Goal: Information Seeking & Learning: Learn about a topic

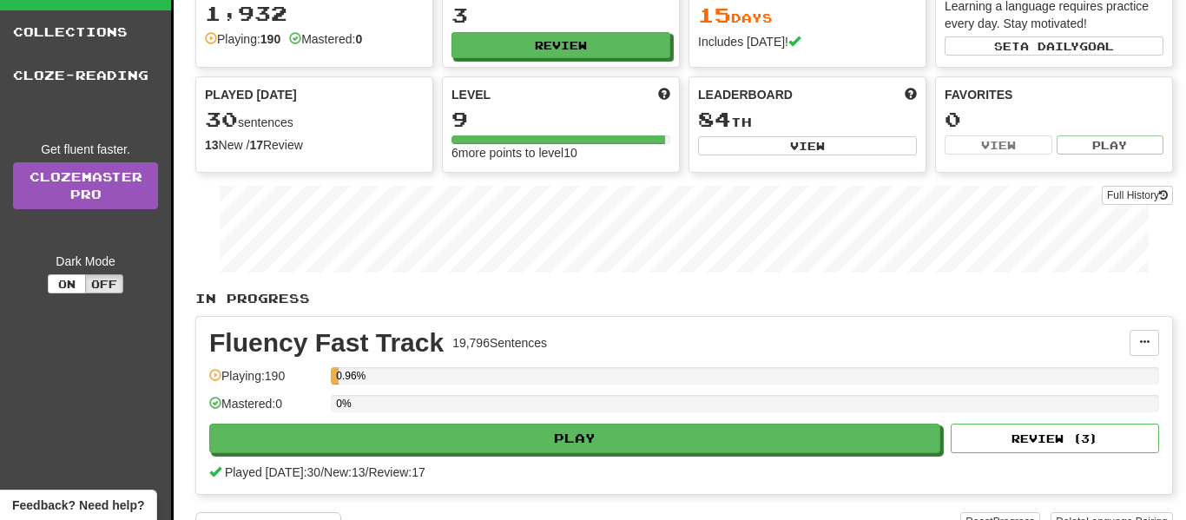
scroll to position [119, 0]
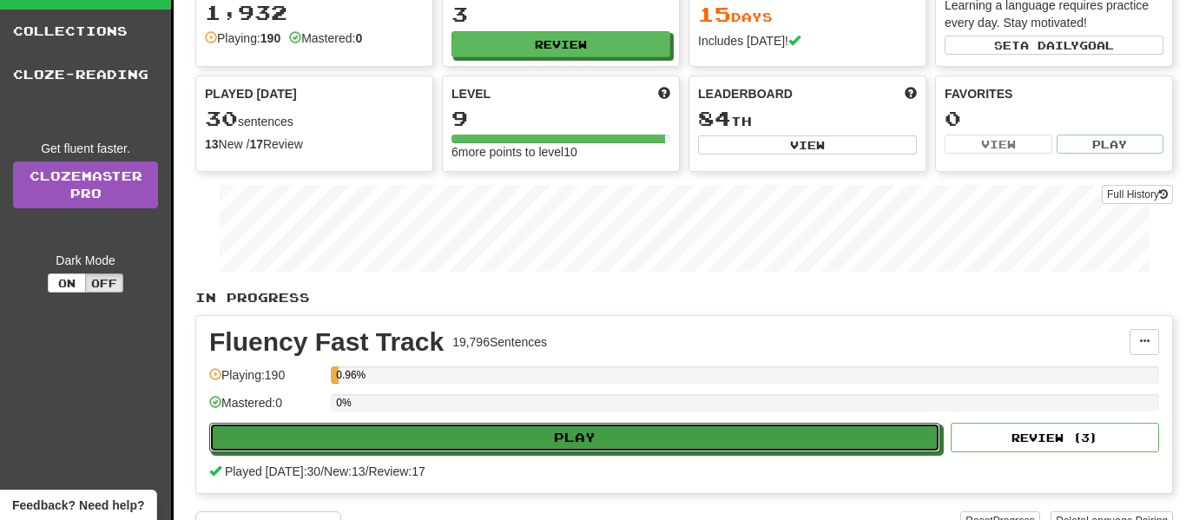
click at [630, 434] on button "Play" at bounding box center [574, 438] width 731 height 30
select select "**"
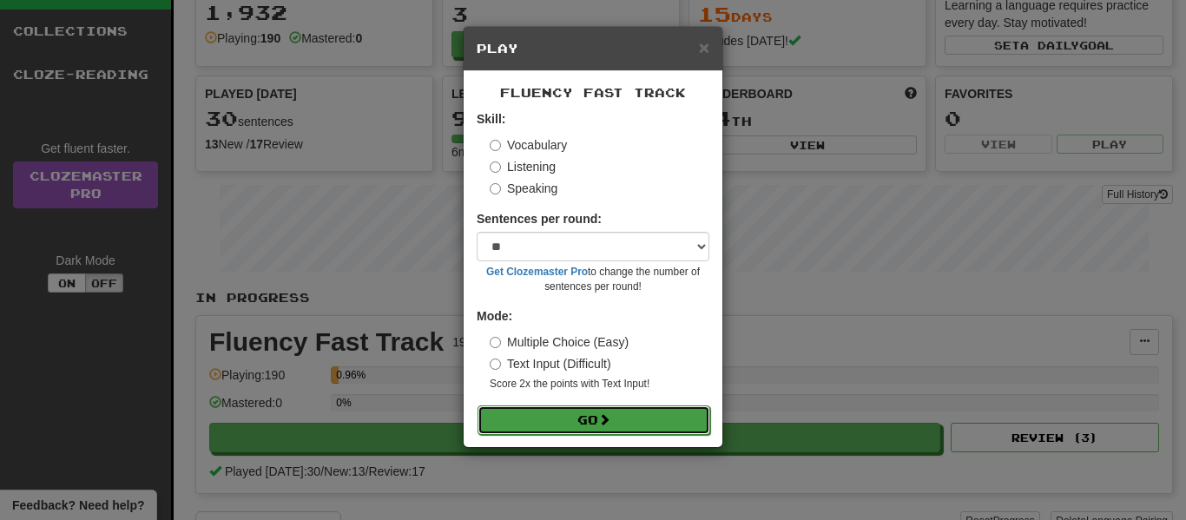
click at [590, 409] on button "Go" at bounding box center [594, 420] width 233 height 30
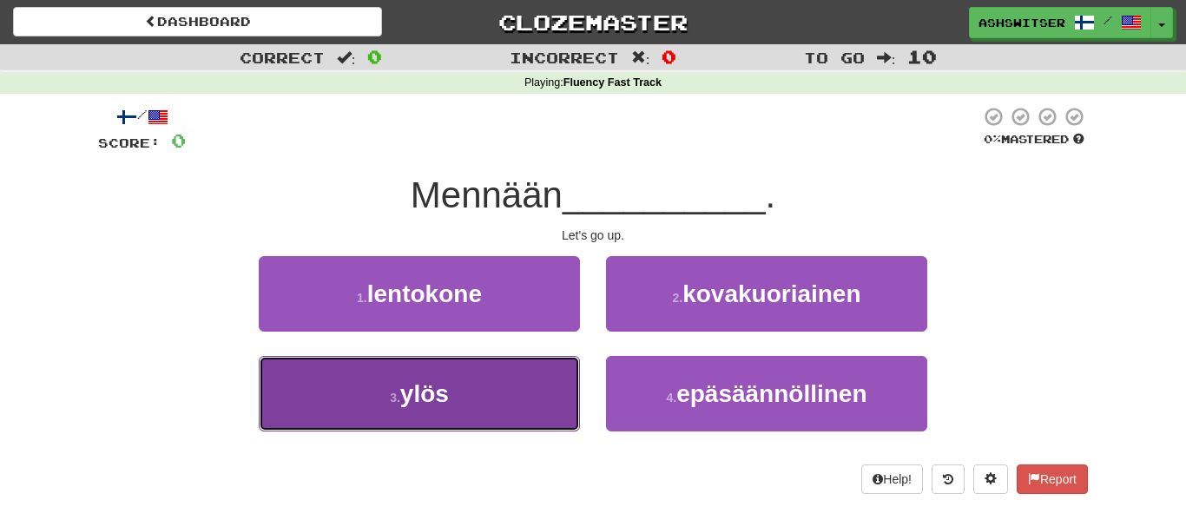
click at [525, 374] on button "3 . ylös" at bounding box center [419, 394] width 321 height 76
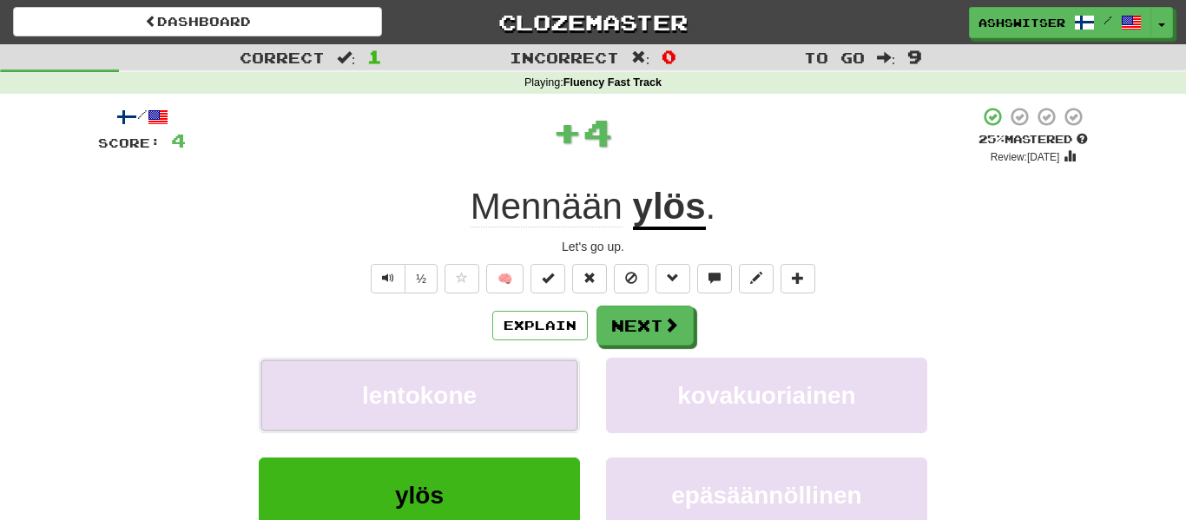
click at [525, 374] on button "lentokone" at bounding box center [419, 396] width 321 height 76
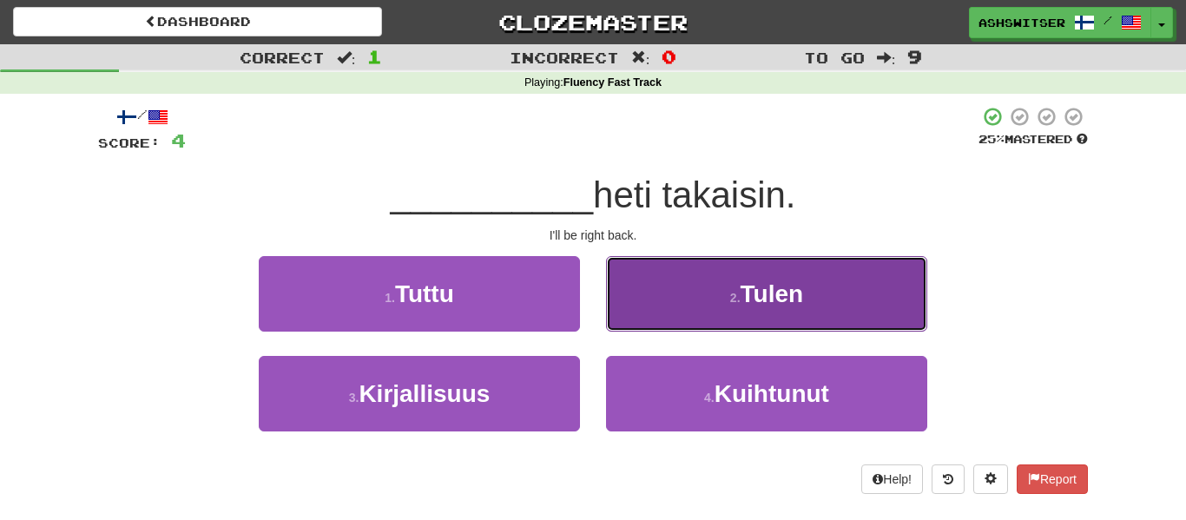
click at [676, 285] on button "2 . [GEOGRAPHIC_DATA]" at bounding box center [766, 294] width 321 height 76
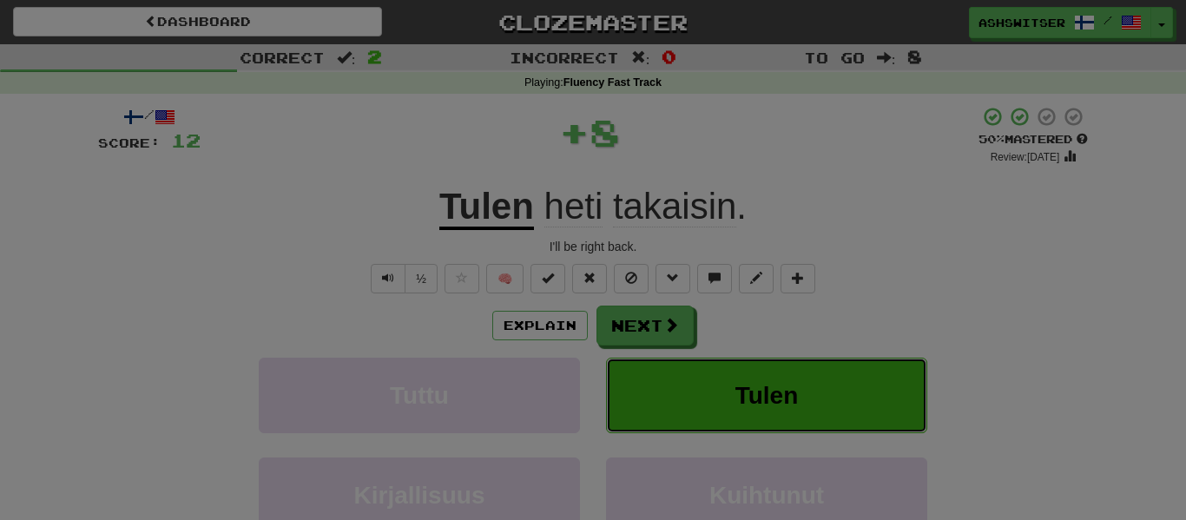
click button "Tulen" at bounding box center [766, 396] width 321 height 76
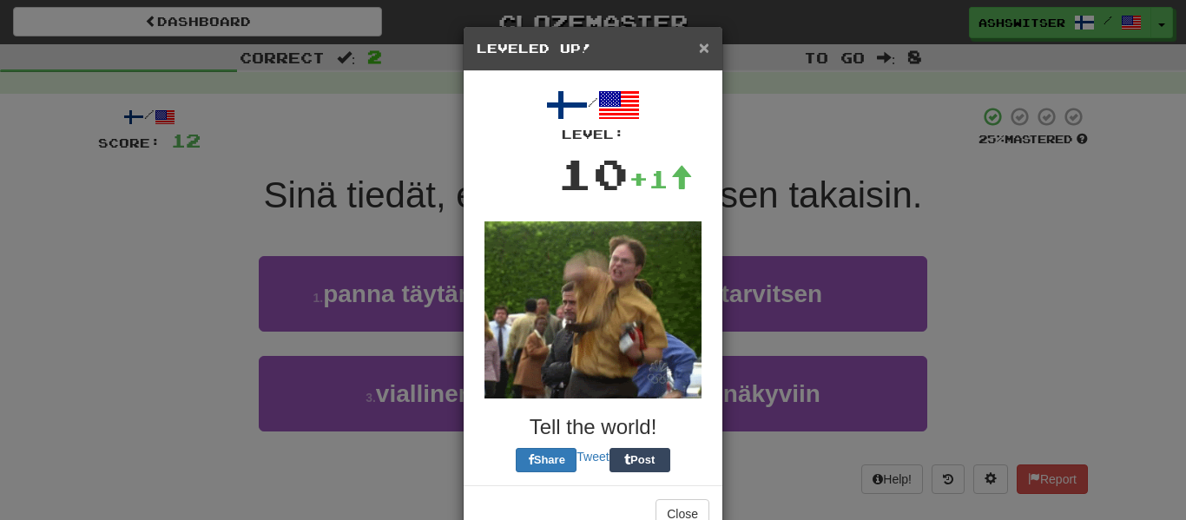
click at [705, 48] on span "×" at bounding box center [704, 47] width 10 height 20
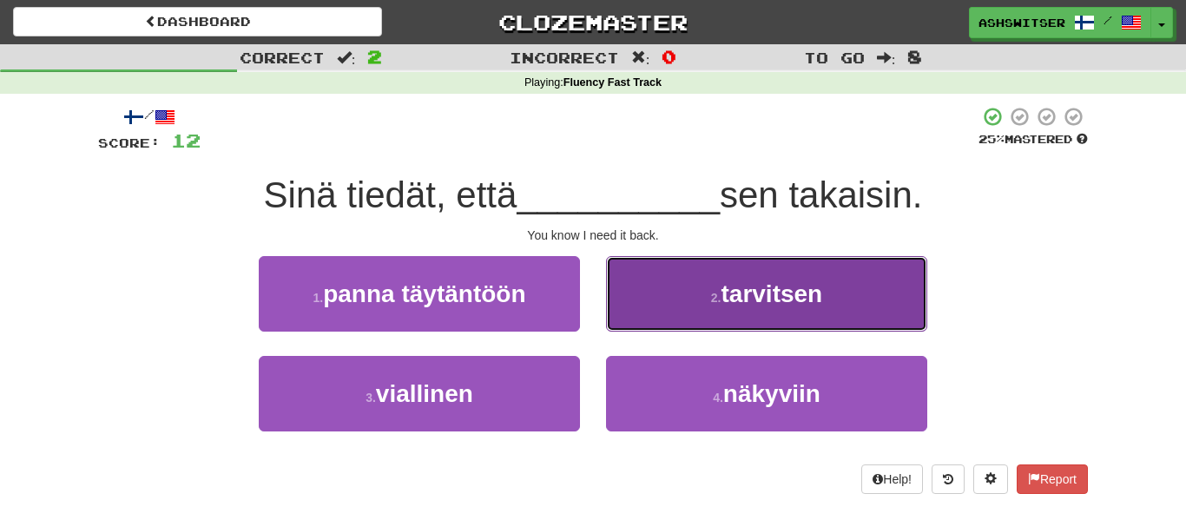
click at [666, 290] on button "2 . tarvitsen" at bounding box center [766, 294] width 321 height 76
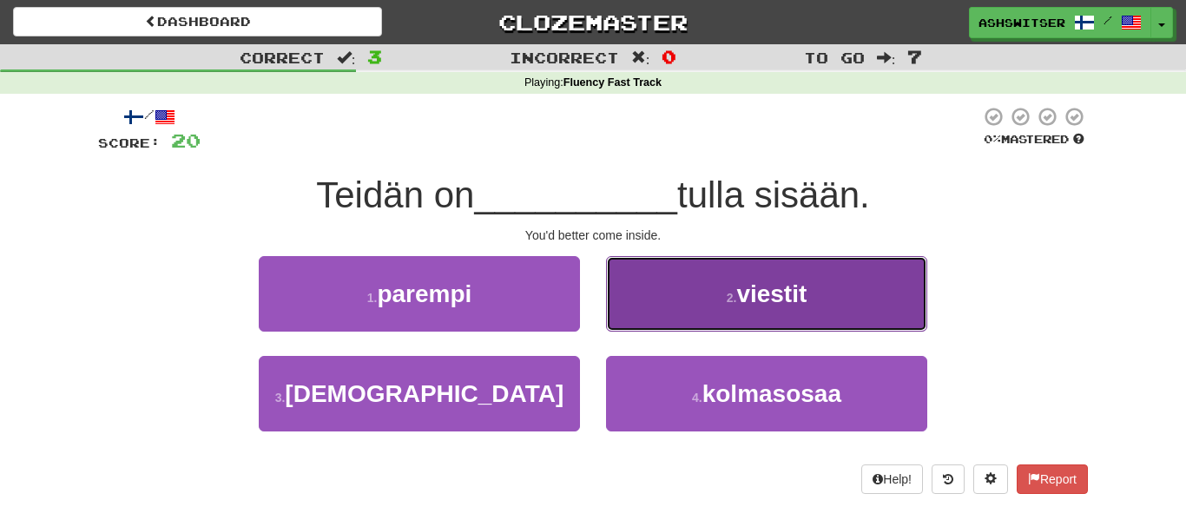
click at [665, 306] on button "2 . viestit" at bounding box center [766, 294] width 321 height 76
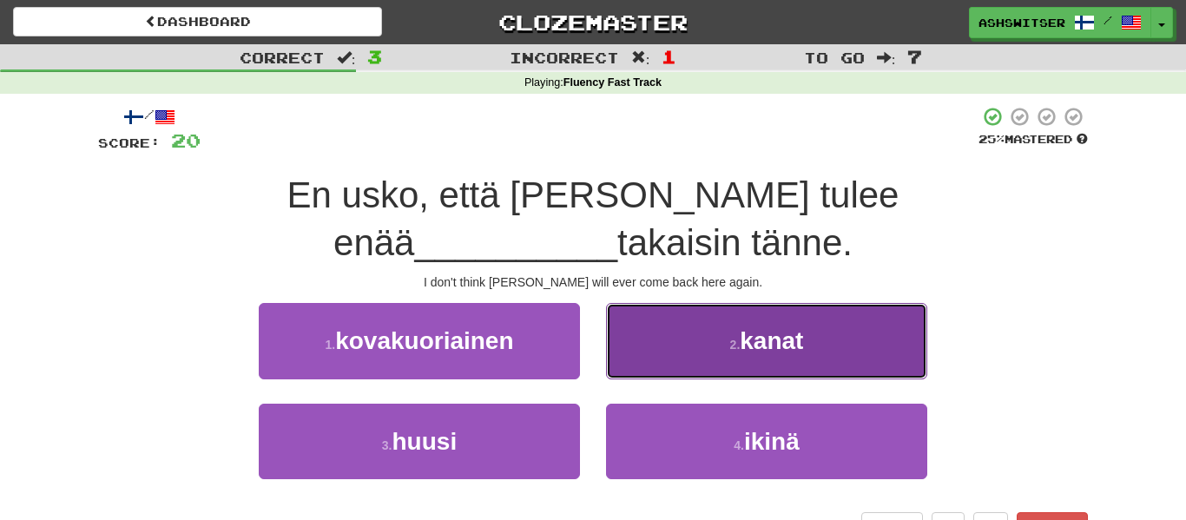
click at [671, 303] on button "2 . kanat" at bounding box center [766, 341] width 321 height 76
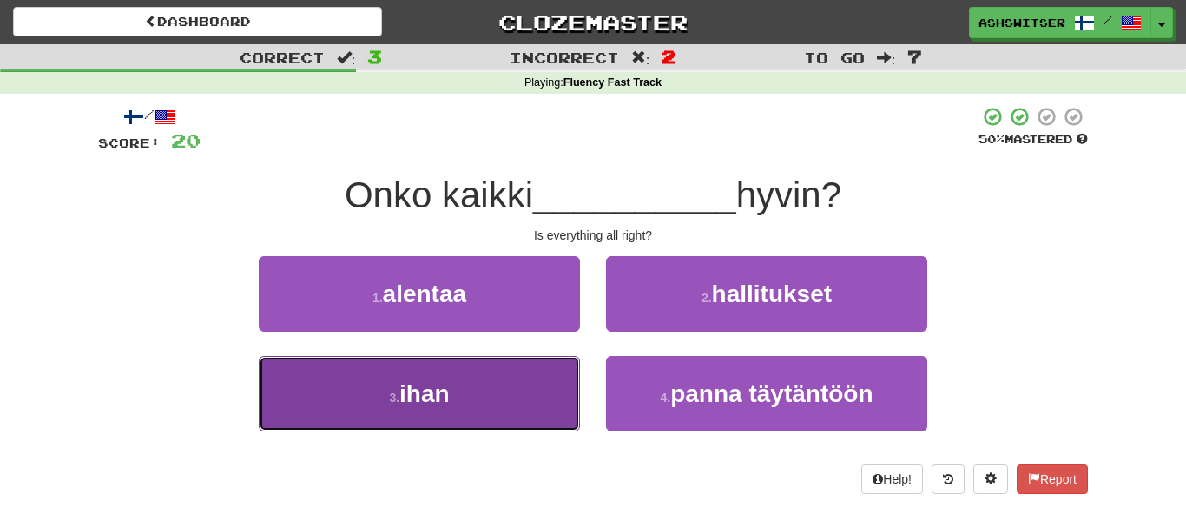
click at [568, 400] on button "3 . ihan" at bounding box center [419, 394] width 321 height 76
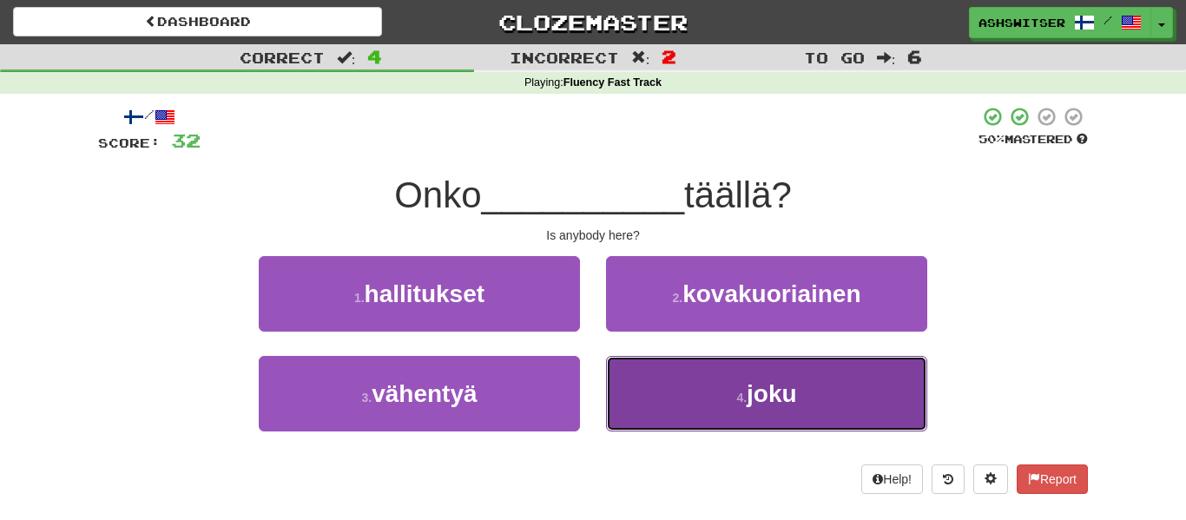
click at [681, 377] on button "4 . joku" at bounding box center [766, 394] width 321 height 76
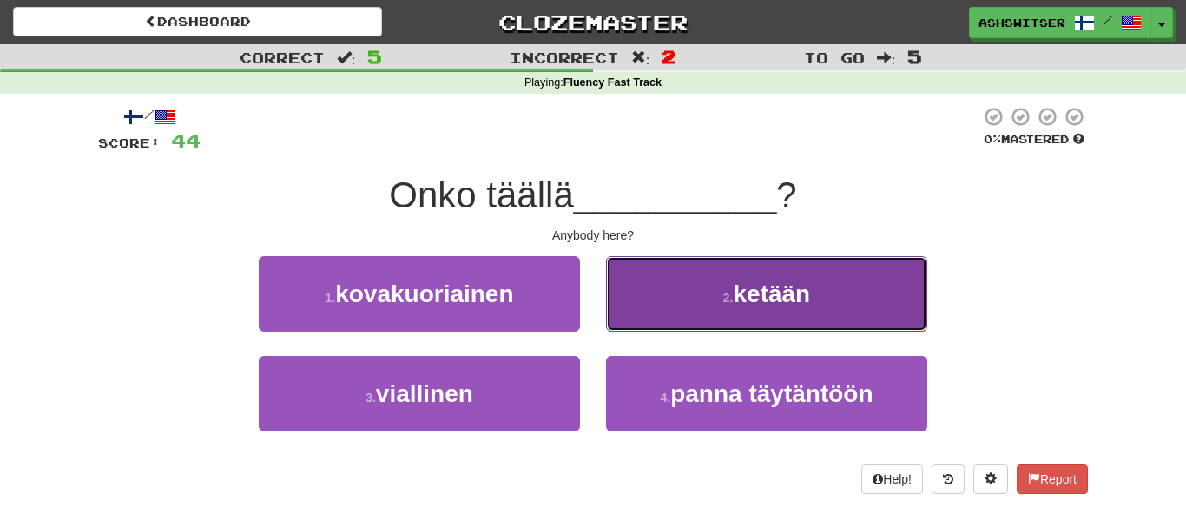
click at [651, 315] on button "2 . ketään" at bounding box center [766, 294] width 321 height 76
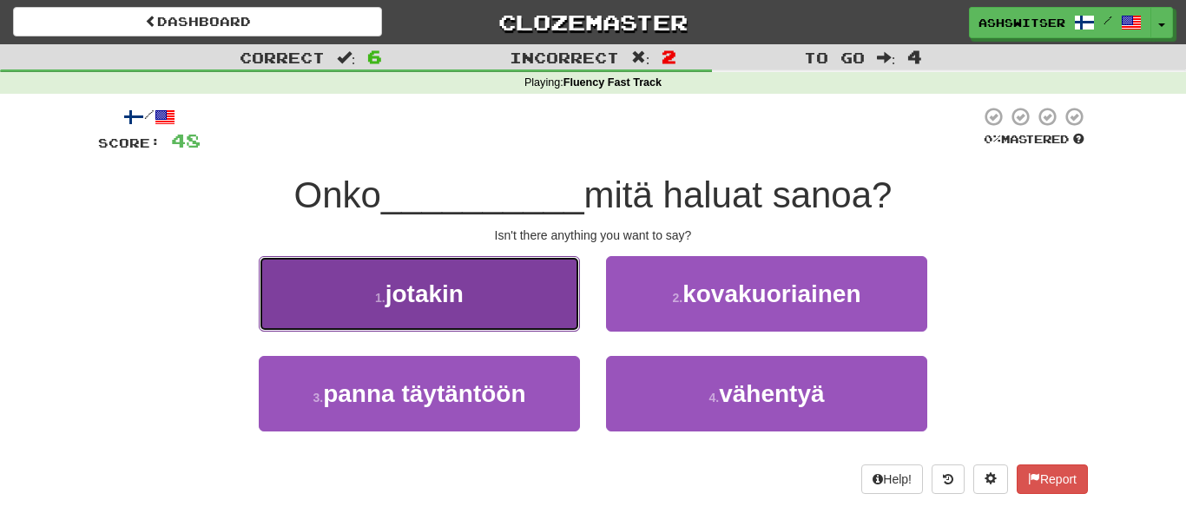
click at [570, 288] on button "1 . jotakin" at bounding box center [419, 294] width 321 height 76
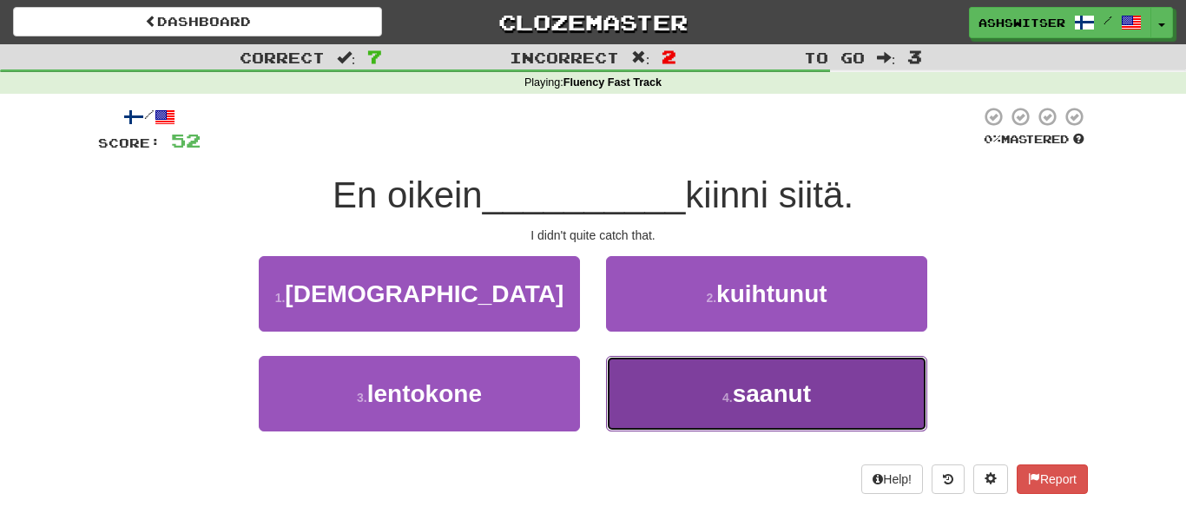
click at [760, 407] on span "saanut" at bounding box center [772, 393] width 78 height 27
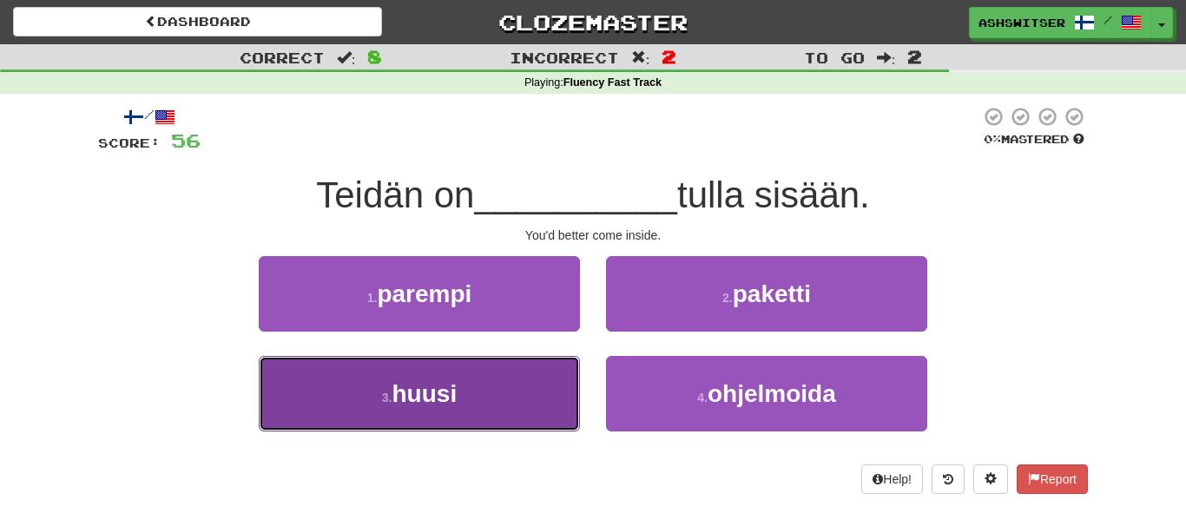
click at [524, 365] on button "3 . huusi" at bounding box center [419, 394] width 321 height 76
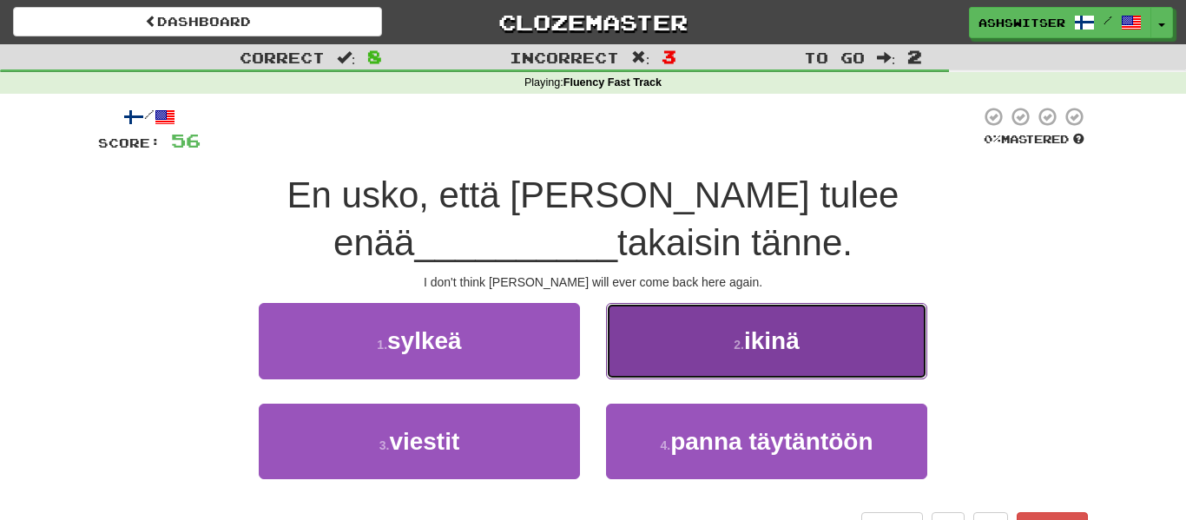
click at [672, 303] on button "2 . ikinä" at bounding box center [766, 341] width 321 height 76
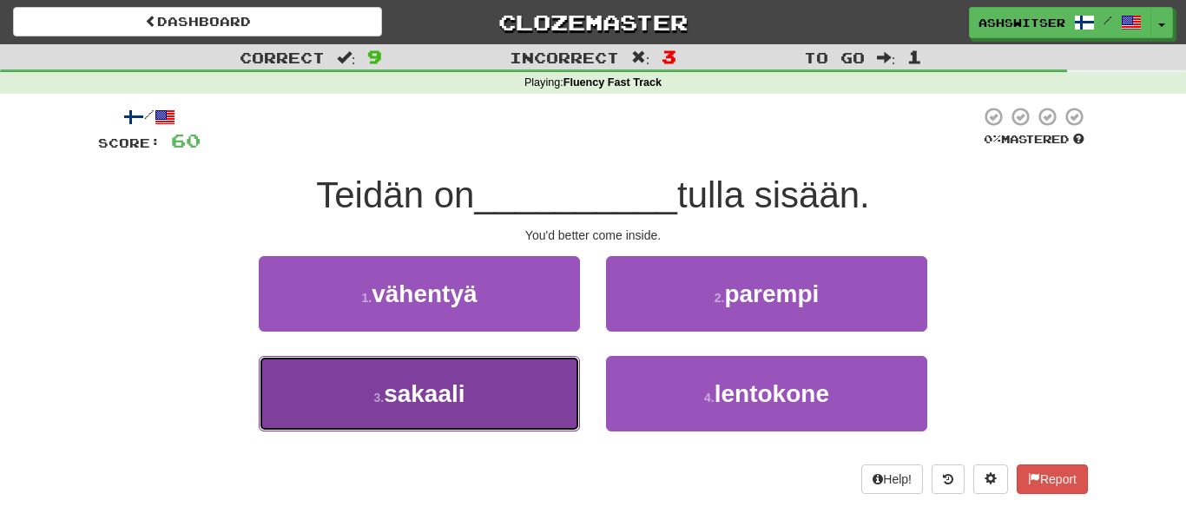
click at [550, 372] on button "3 . sakaali" at bounding box center [419, 394] width 321 height 76
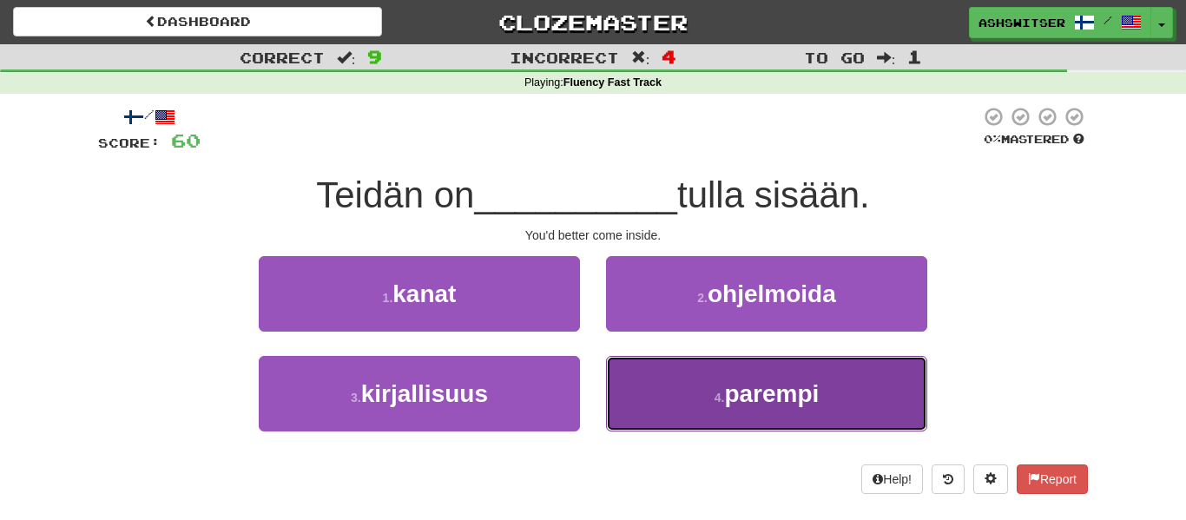
click at [748, 399] on span "parempi" at bounding box center [771, 393] width 95 height 27
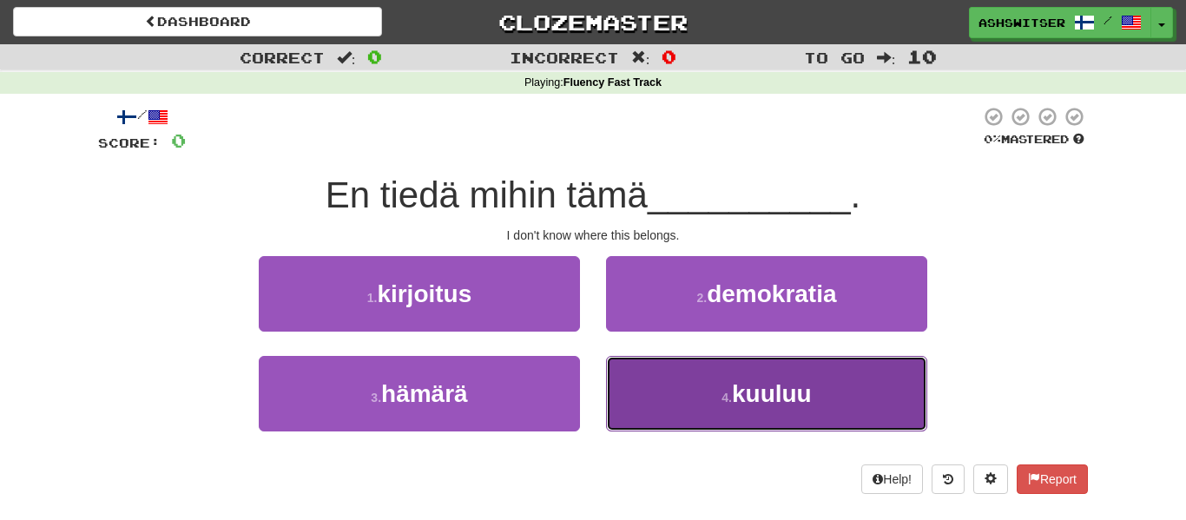
click at [653, 373] on button "4 . kuuluu" at bounding box center [766, 394] width 321 height 76
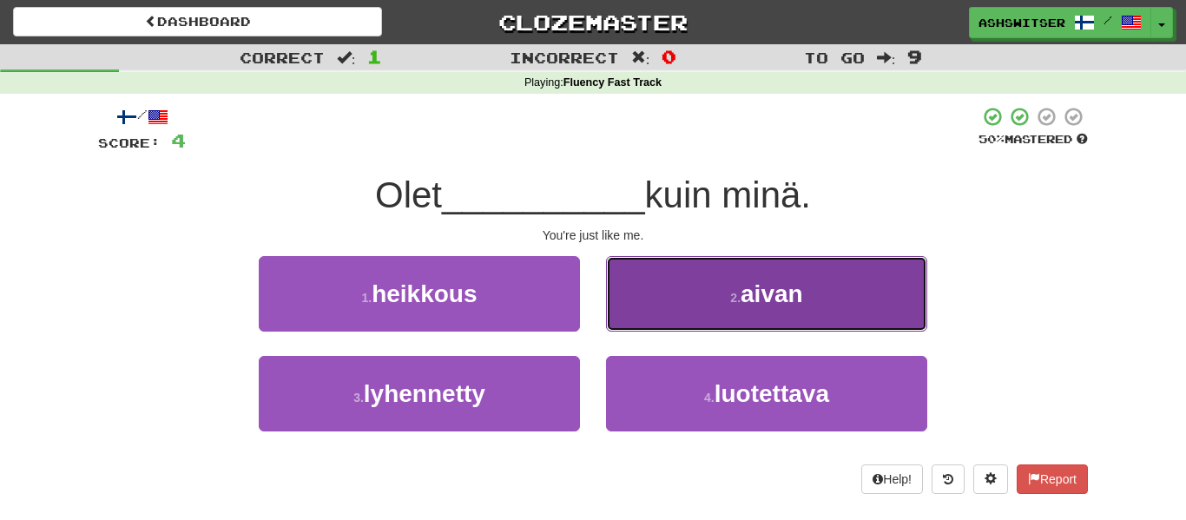
click at [684, 299] on button "2 . aivan" at bounding box center [766, 294] width 321 height 76
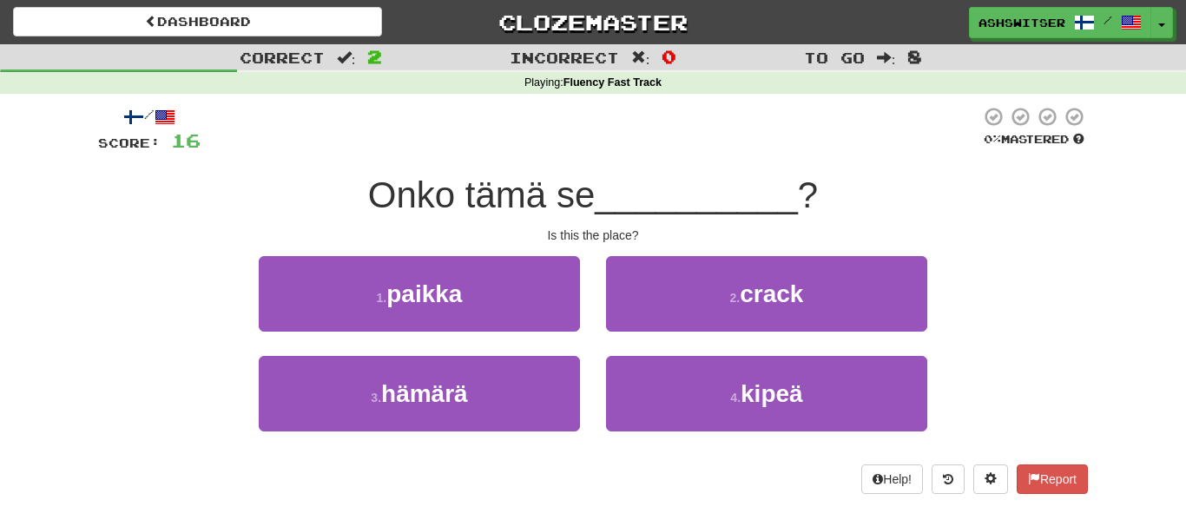
click at [339, 254] on div "/ Score: 16 0 % Mastered Onko tämä se __________ ? Is this the place? 1 . paikk…" at bounding box center [593, 300] width 990 height 388
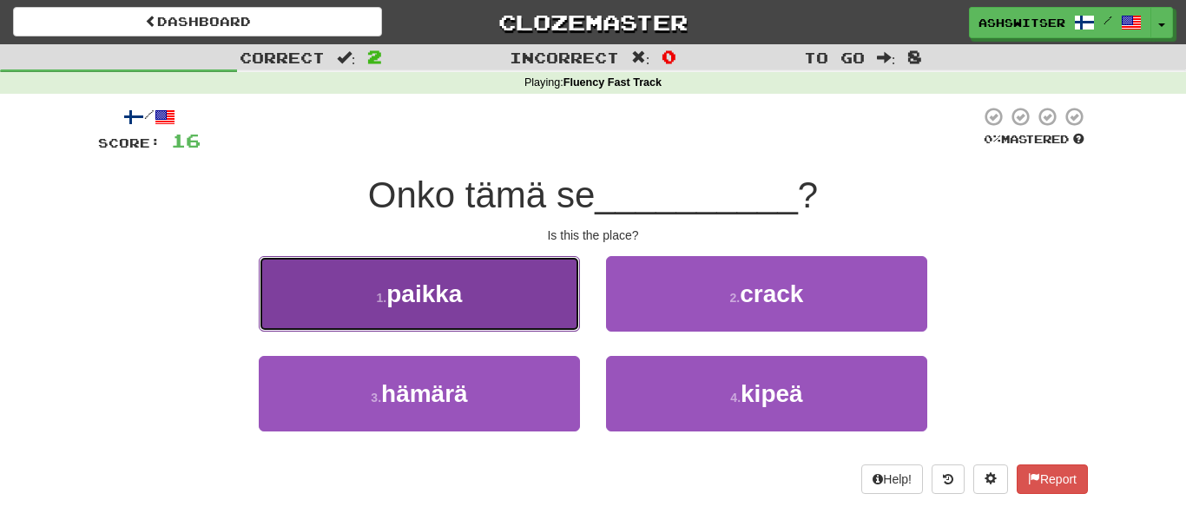
click at [344, 264] on button "1 . paikka" at bounding box center [419, 294] width 321 height 76
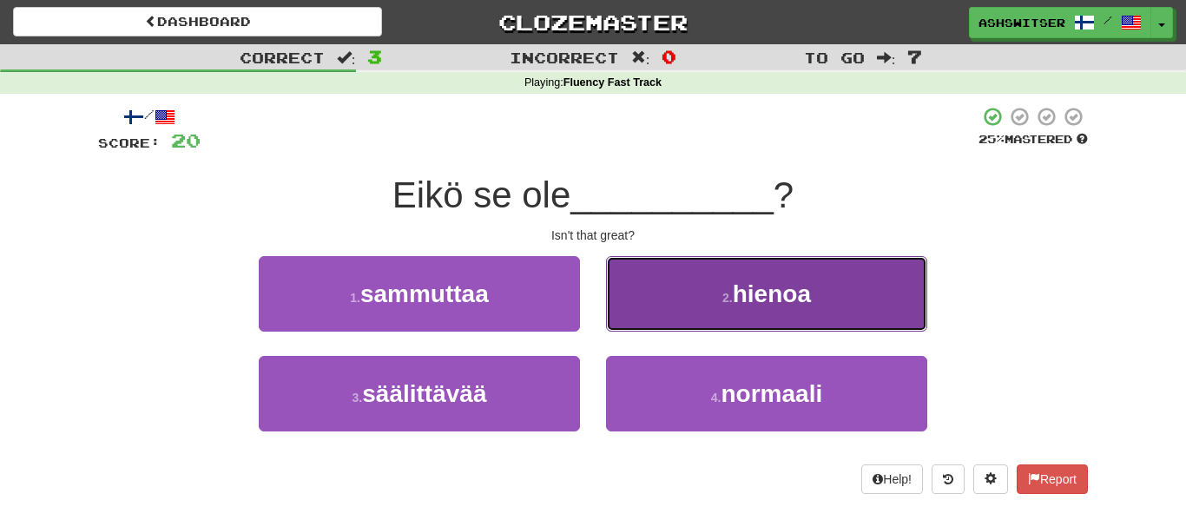
click at [736, 283] on span "hienoa" at bounding box center [772, 293] width 78 height 27
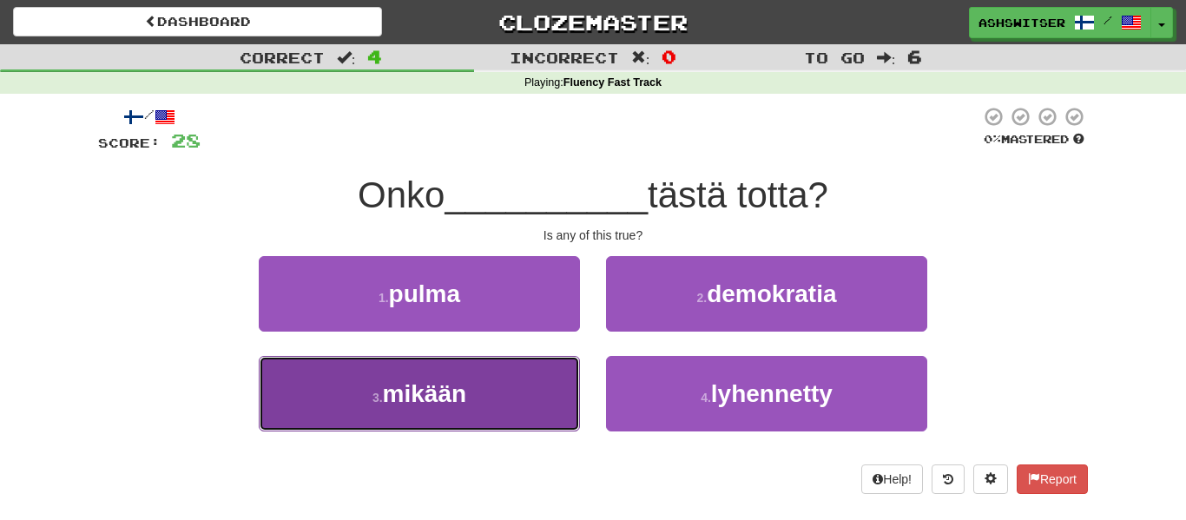
click at [563, 366] on button "3 . mikään" at bounding box center [419, 394] width 321 height 76
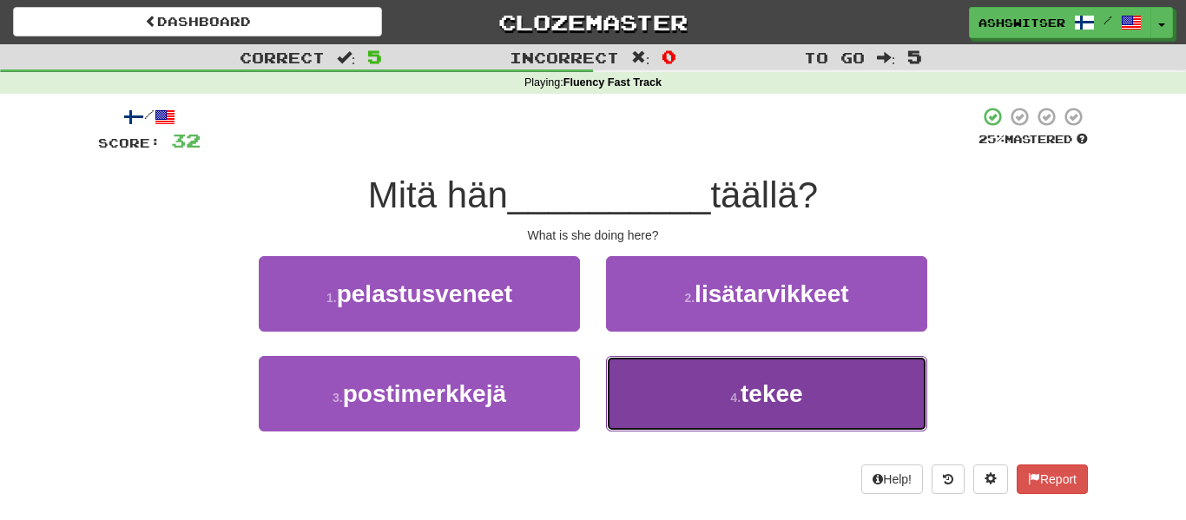
click at [676, 385] on button "4 . tekee" at bounding box center [766, 394] width 321 height 76
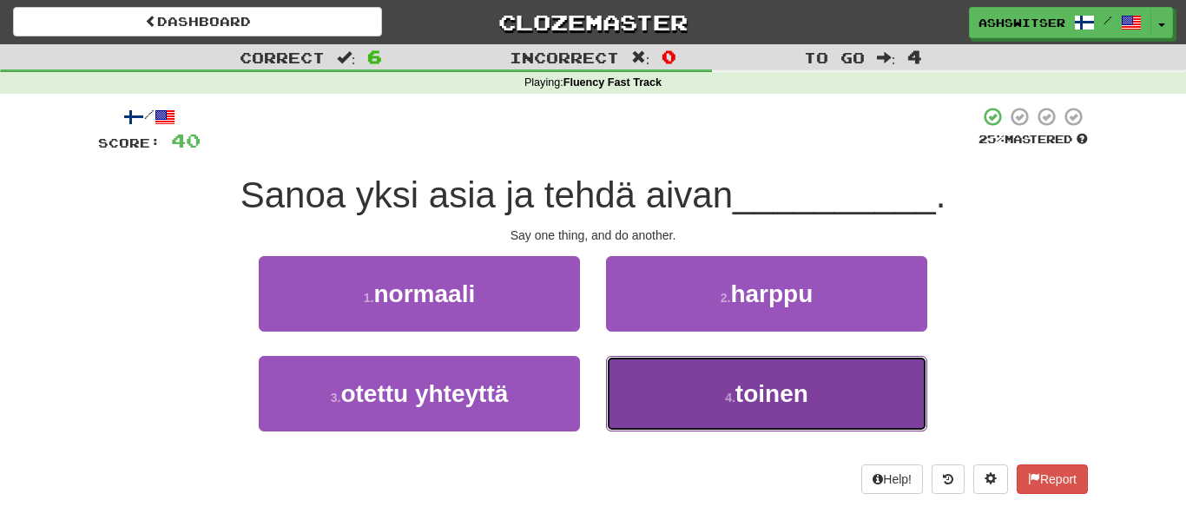
click at [672, 387] on button "4 . toinen" at bounding box center [766, 394] width 321 height 76
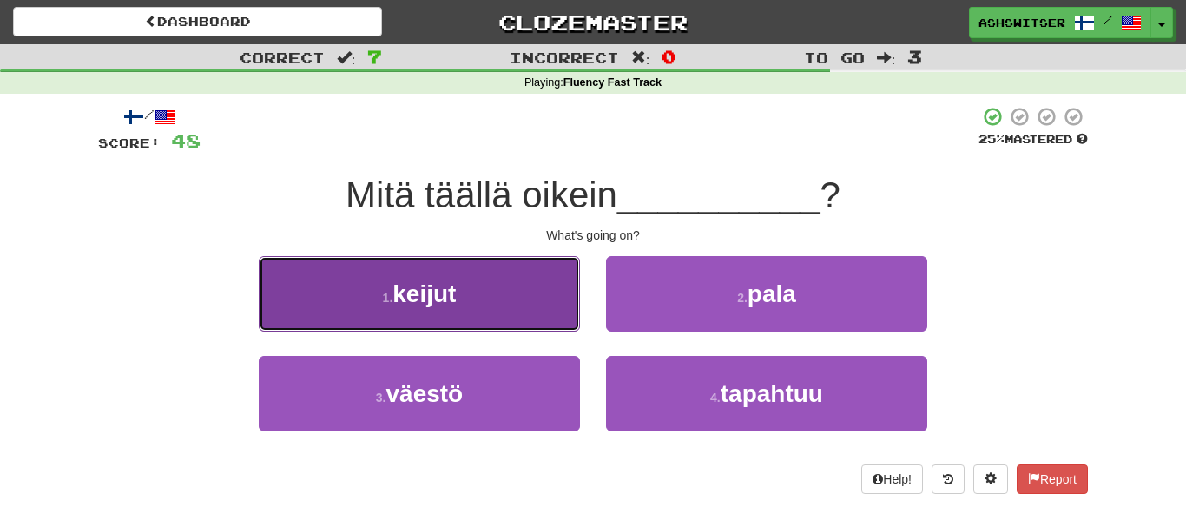
click at [451, 306] on span "keijut" at bounding box center [423, 293] width 63 height 27
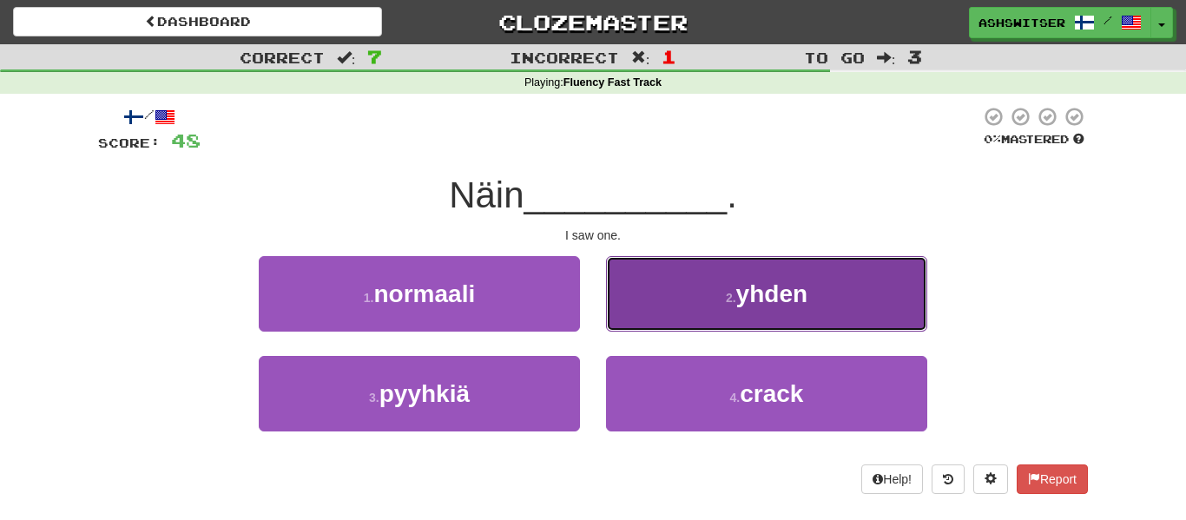
click at [710, 272] on button "2 . yhden" at bounding box center [766, 294] width 321 height 76
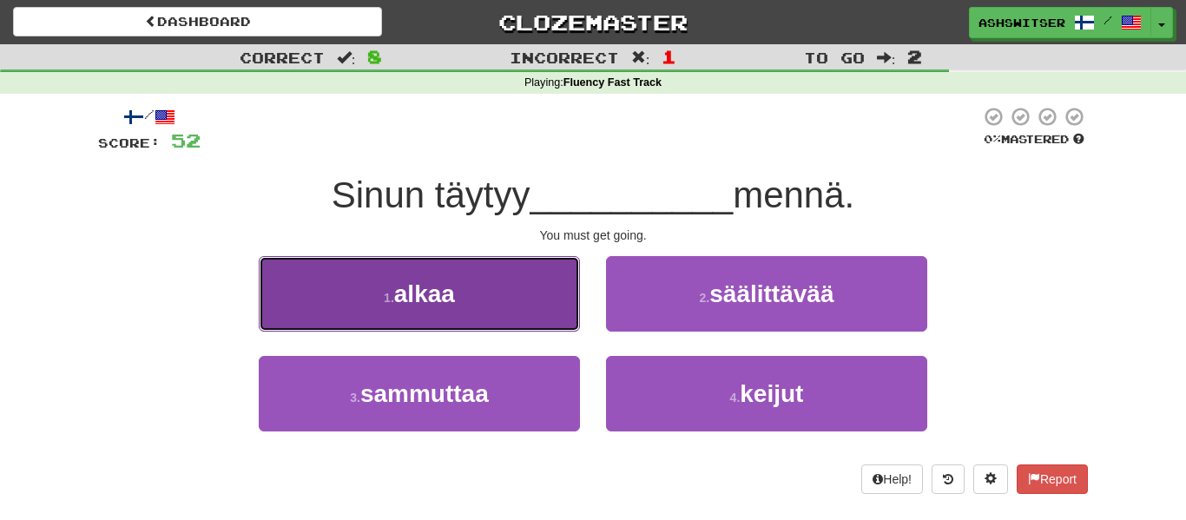
click at [522, 319] on button "1 . alkaa" at bounding box center [419, 294] width 321 height 76
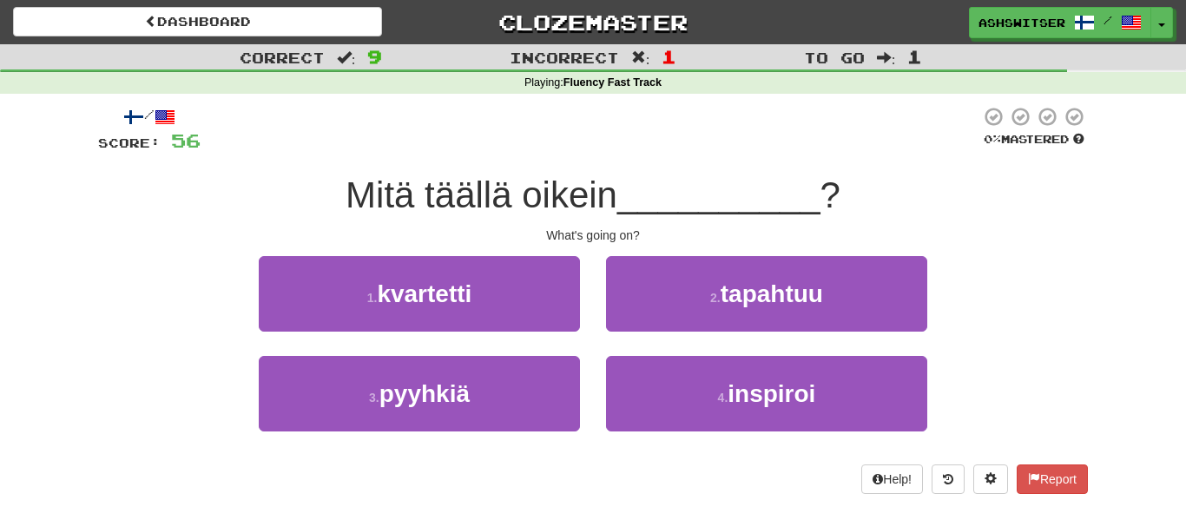
click at [681, 202] on span "__________" at bounding box center [718, 195] width 203 height 41
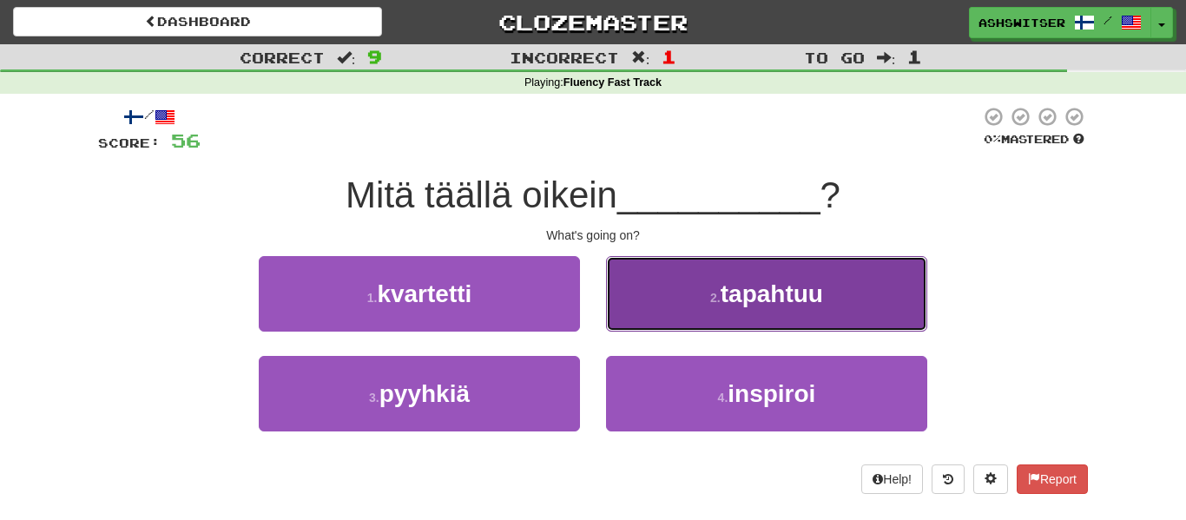
click at [675, 277] on button "2 . tapahtuu" at bounding box center [766, 294] width 321 height 76
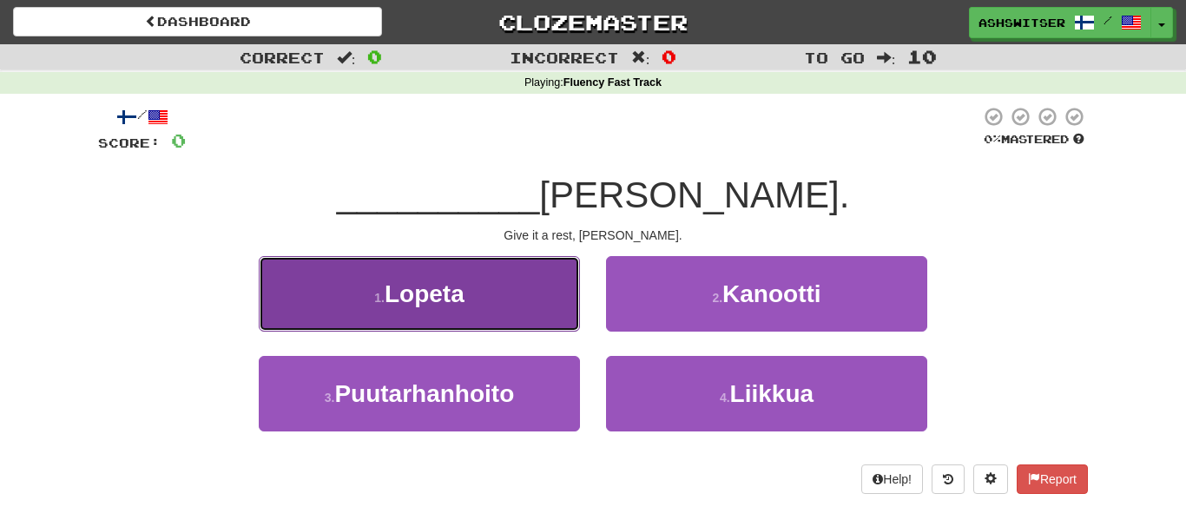
click at [518, 302] on button "1 . Lopeta" at bounding box center [419, 294] width 321 height 76
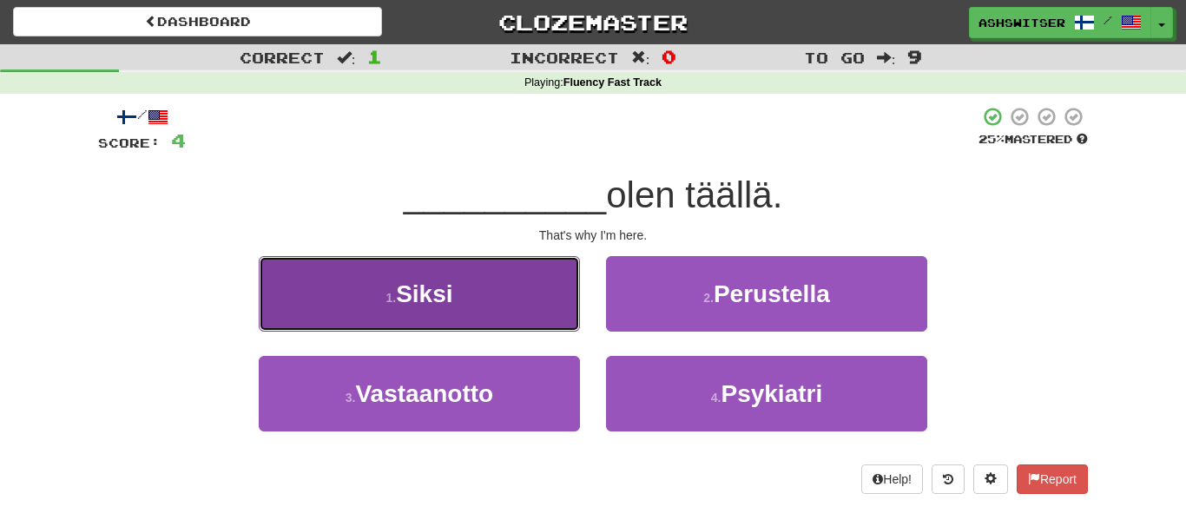
click at [517, 296] on button "1 . Siksi" at bounding box center [419, 294] width 321 height 76
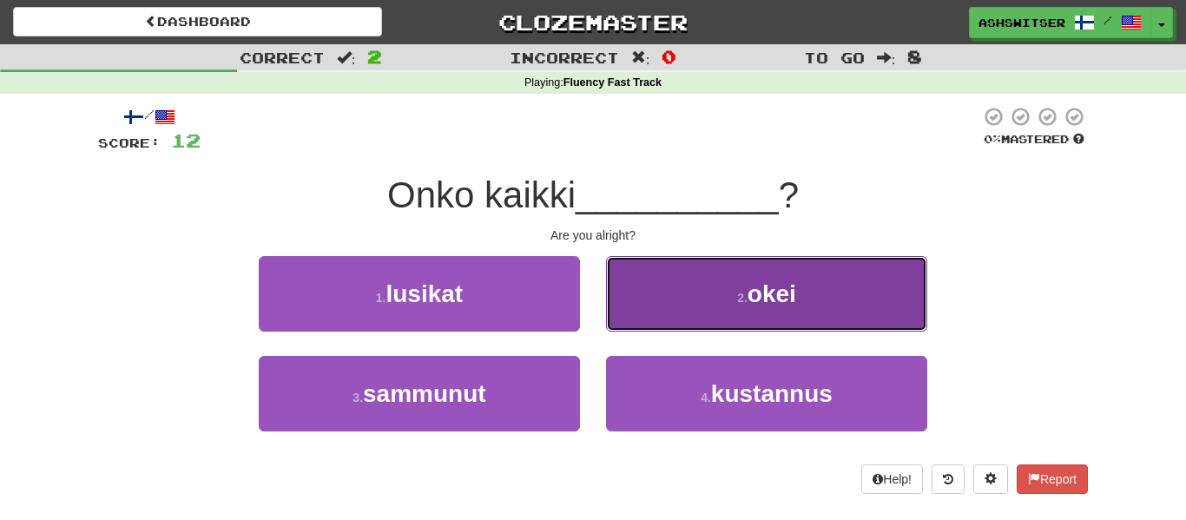
click at [754, 290] on span "okei" at bounding box center [772, 293] width 49 height 27
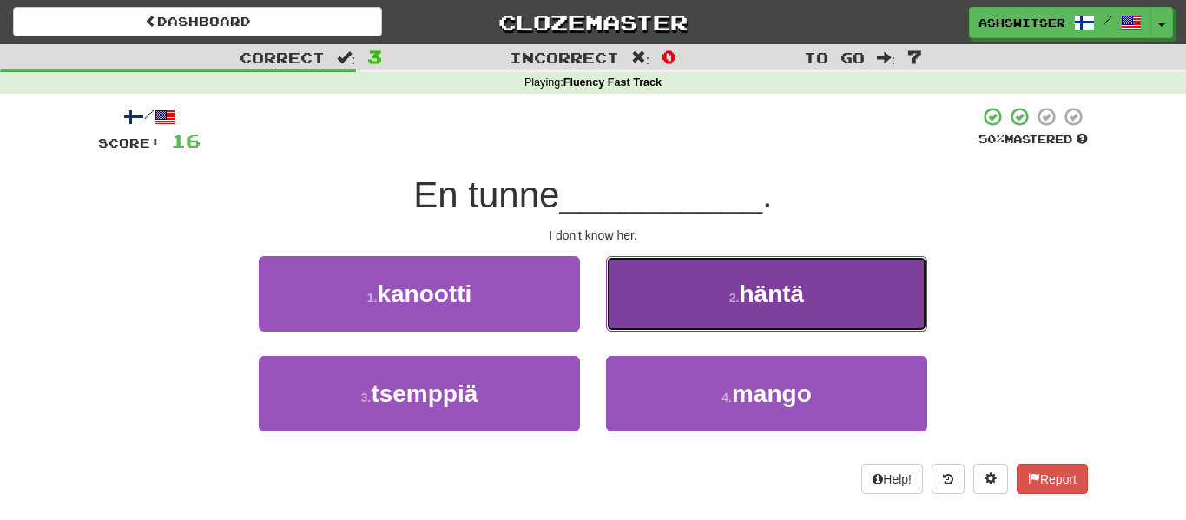
click at [756, 314] on button "2 . häntä" at bounding box center [766, 294] width 321 height 76
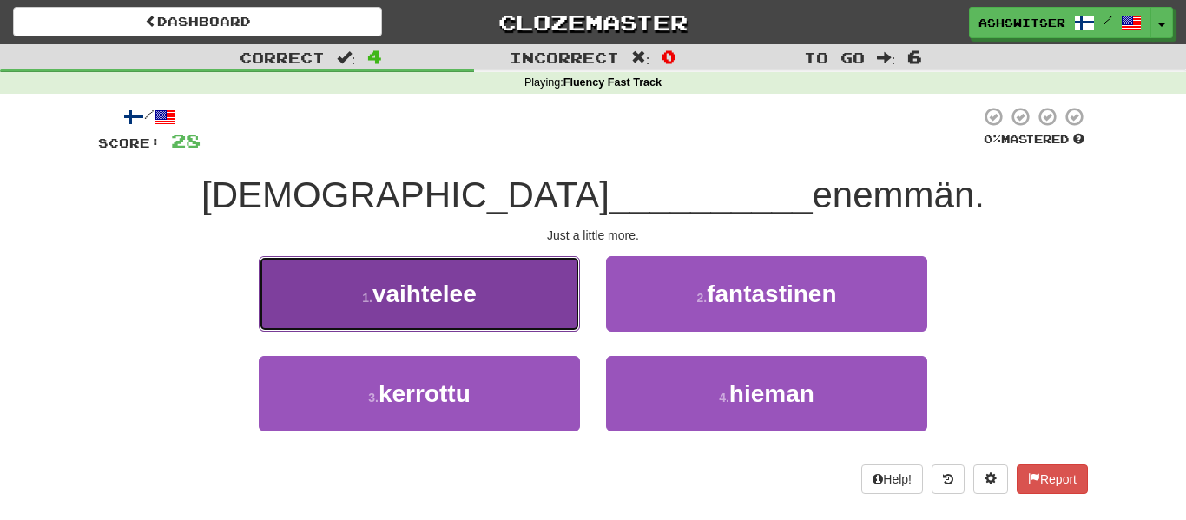
click at [548, 320] on button "1 . vaihtelee" at bounding box center [419, 294] width 321 height 76
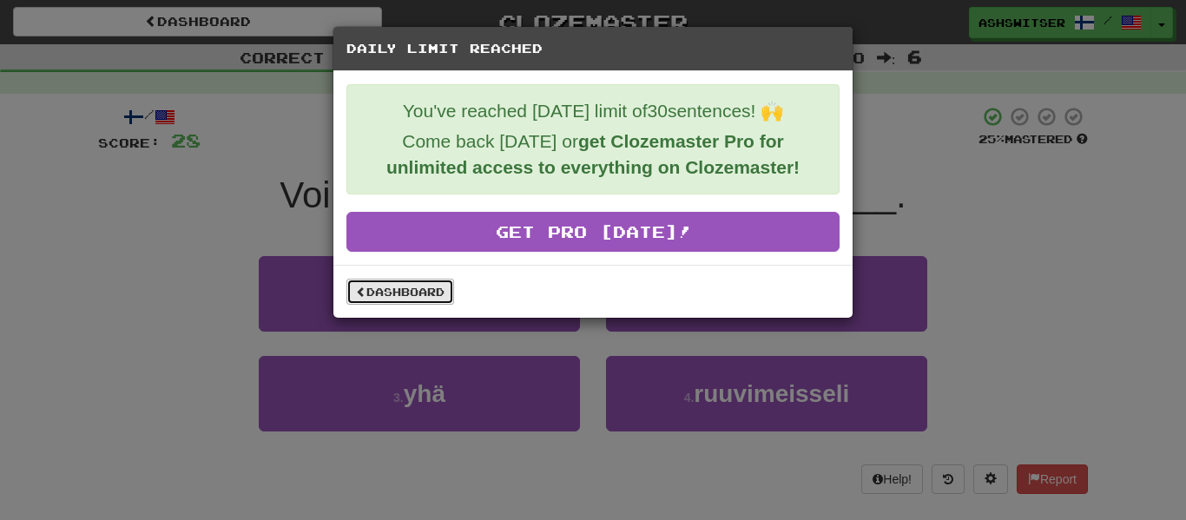
click at [438, 294] on link "Dashboard" at bounding box center [400, 292] width 108 height 26
